Goal: Register for event/course

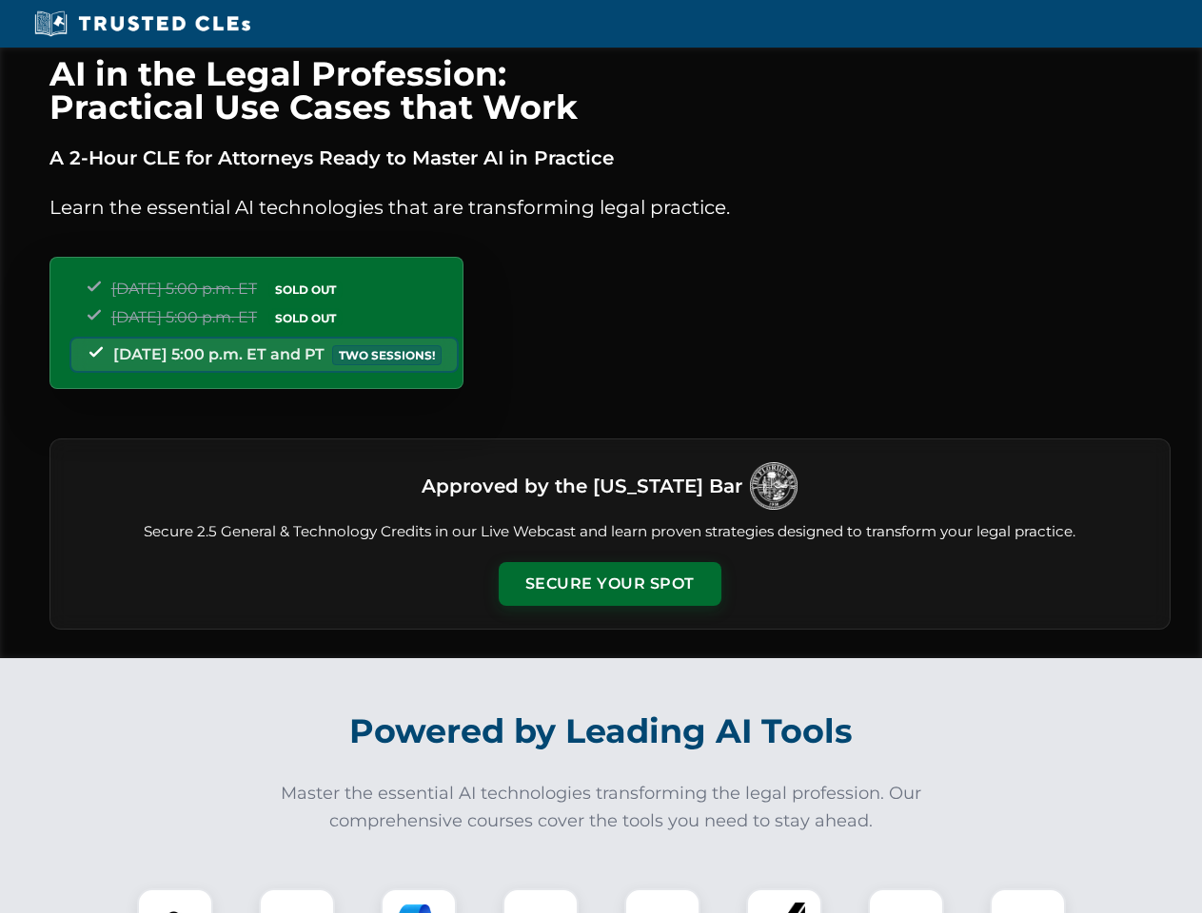
click at [609, 584] on button "Secure Your Spot" at bounding box center [610, 584] width 223 height 44
click at [175, 901] on img at bounding box center [174, 926] width 55 height 55
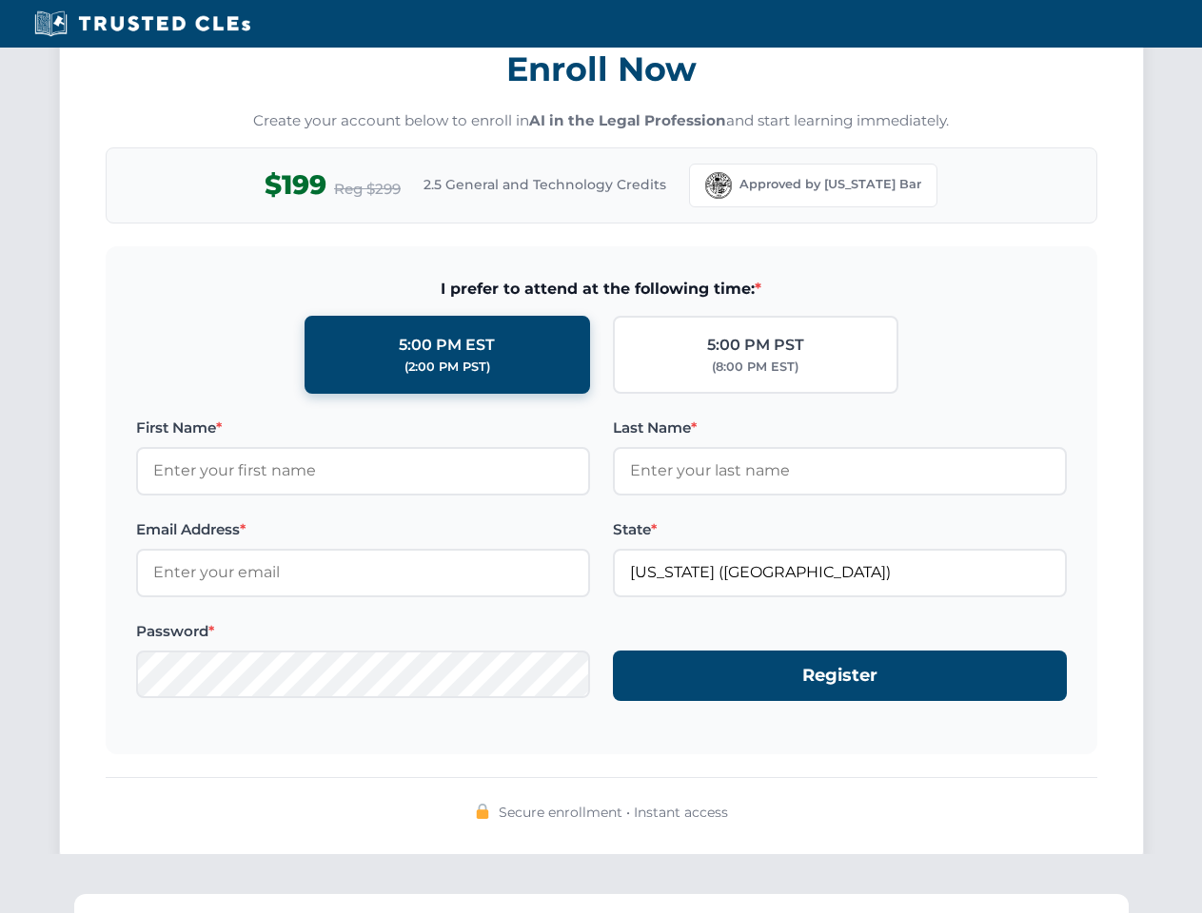
scroll to position [1868, 0]
